Goal: Navigation & Orientation: Go to known website

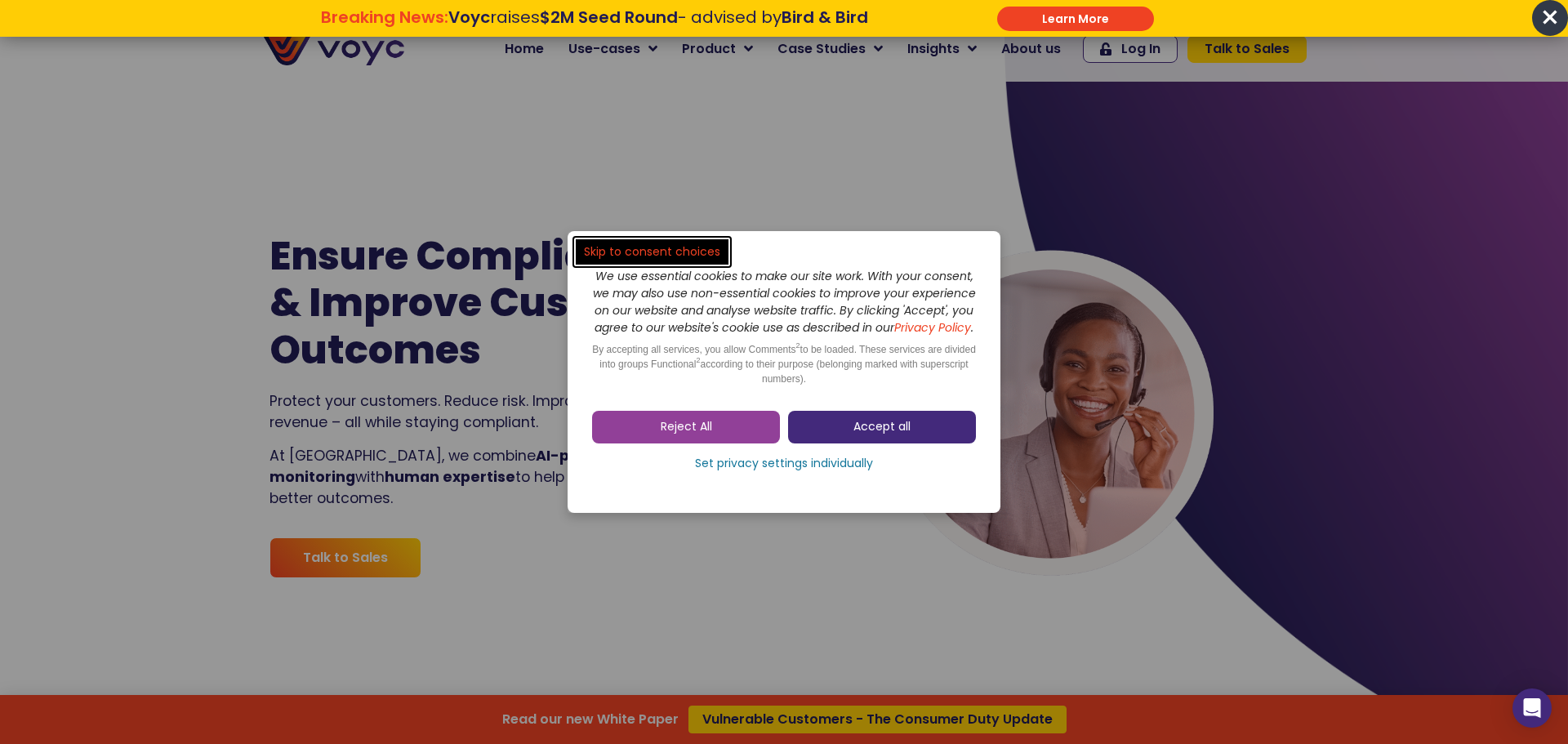
click at [873, 434] on span "Accept all" at bounding box center [882, 427] width 58 height 17
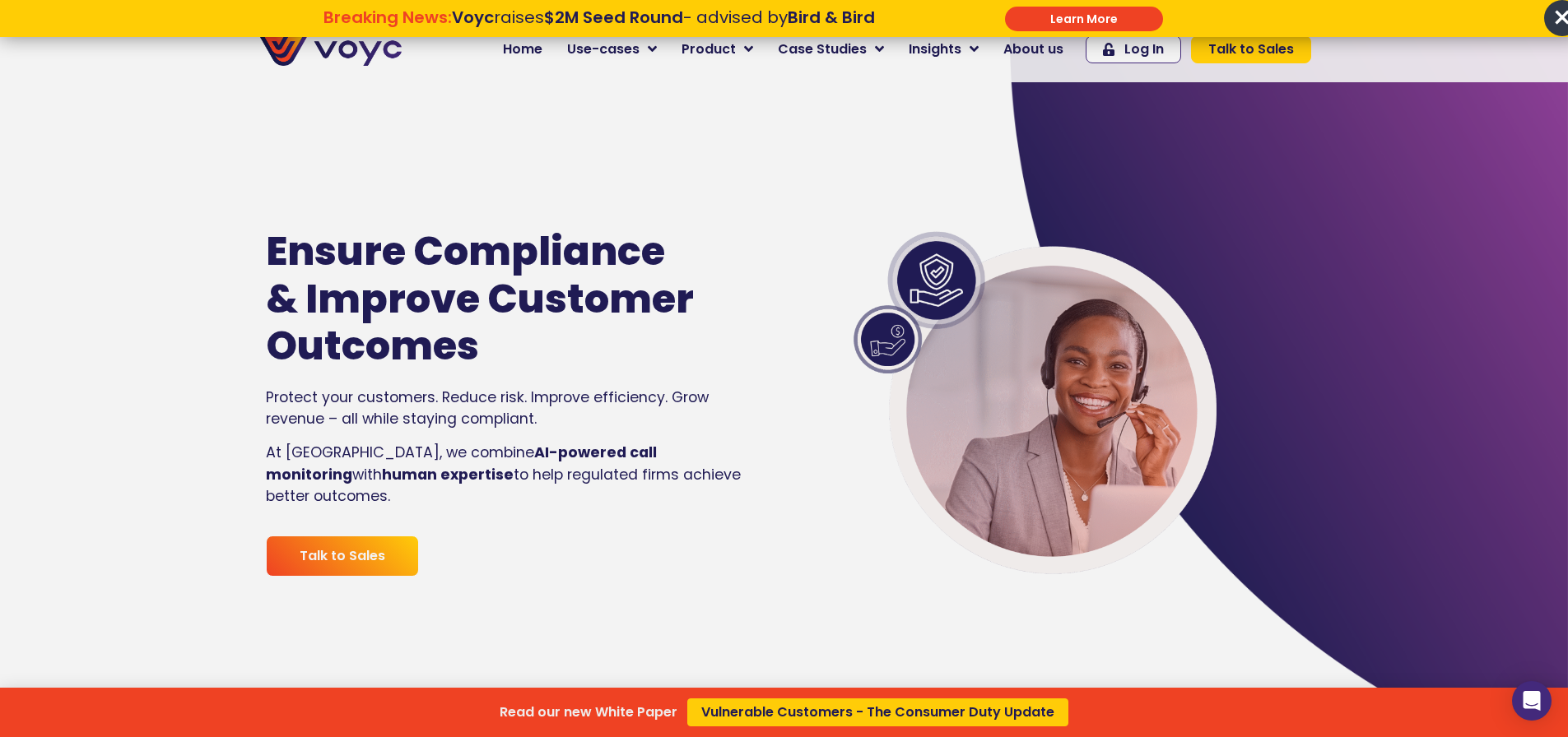
click at [1557, 12] on span "×" at bounding box center [1562, 18] width 36 height 36
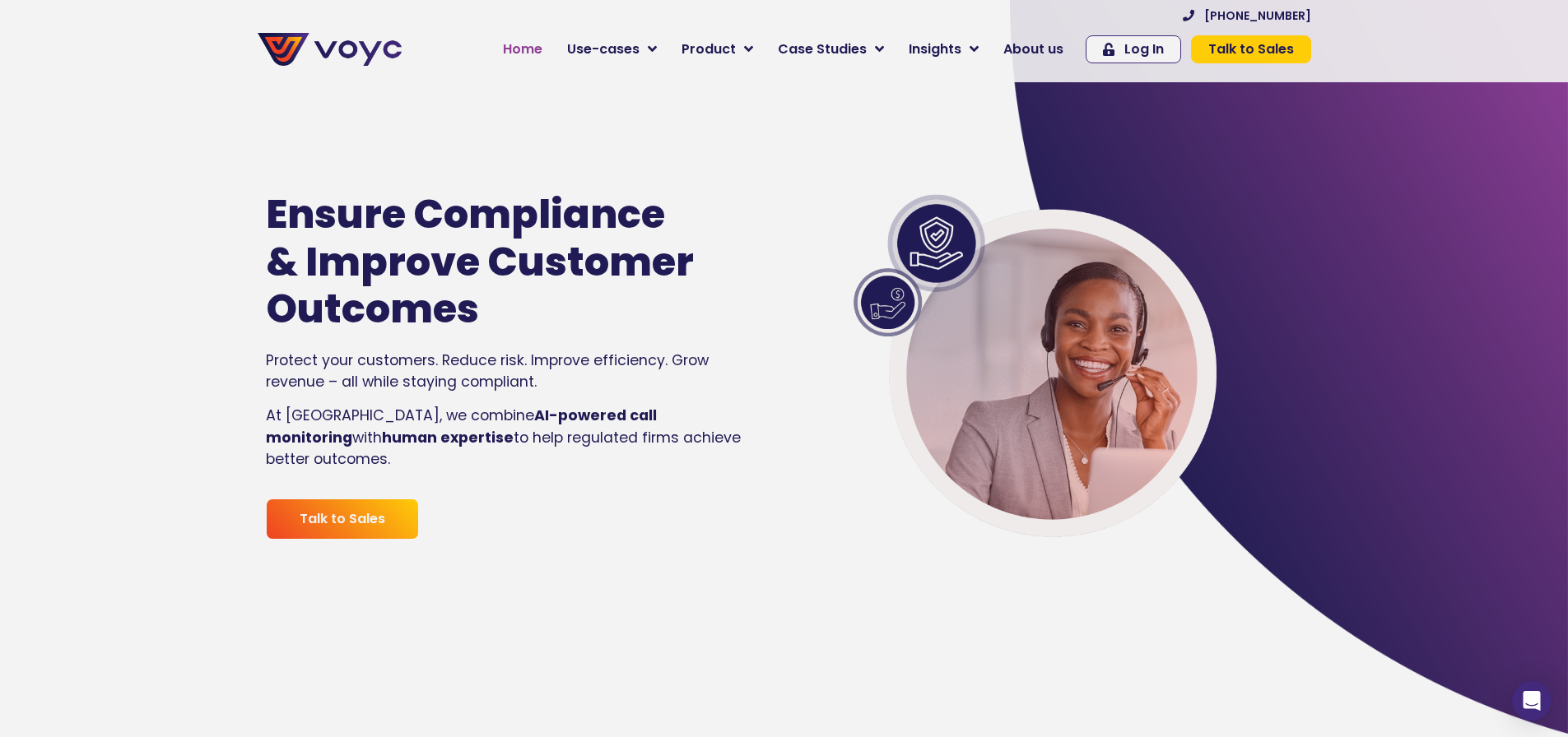
click at [540, 48] on span "Home" at bounding box center [523, 49] width 39 height 20
